Goal: Task Accomplishment & Management: Manage account settings

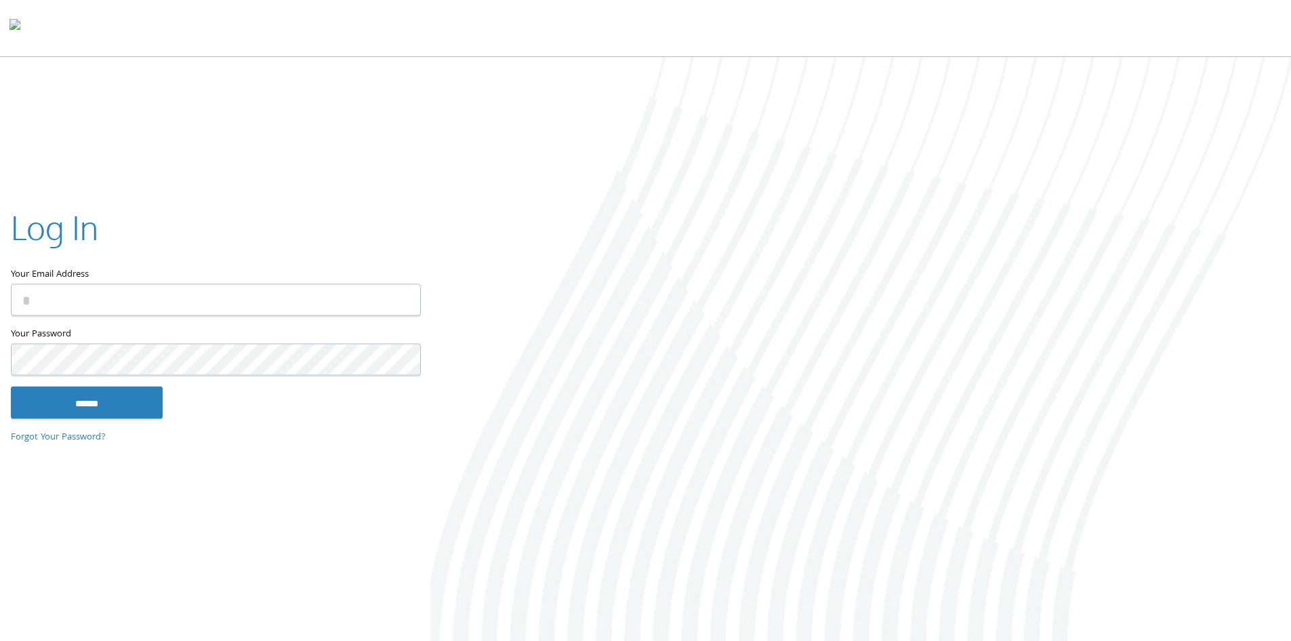
type input "**********"
click at [132, 404] on input "******" at bounding box center [87, 402] width 152 height 33
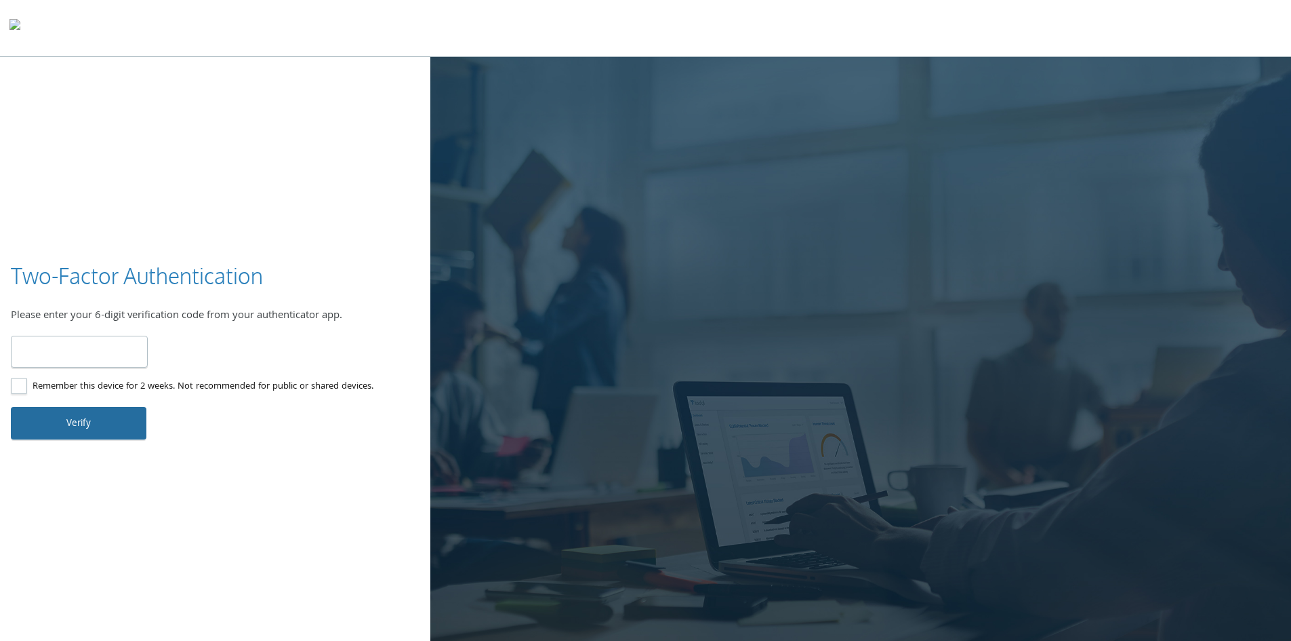
type input "******"
click at [98, 429] on button "Verify" at bounding box center [79, 423] width 136 height 33
